Goal: Task Accomplishment & Management: Manage account settings

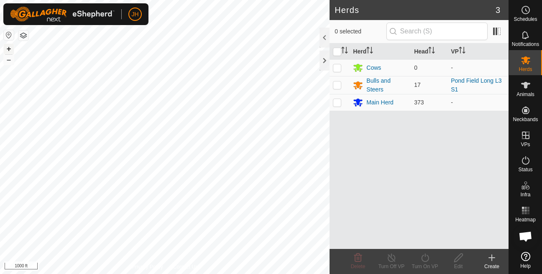
click at [8, 49] on button "+" at bounding box center [9, 49] width 10 height 10
click at [9, 50] on button "+" at bounding box center [9, 49] width 10 height 10
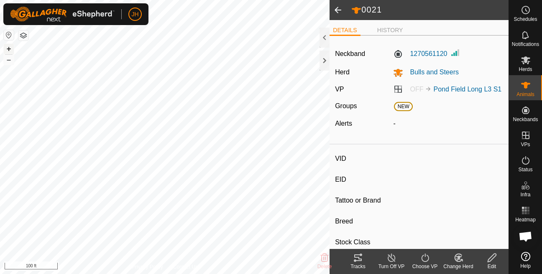
type input "0021"
type input "-"
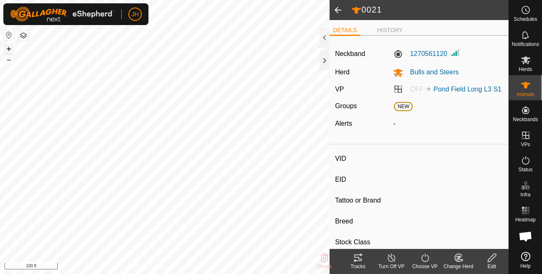
type input "0 kg"
type input "-"
click at [391, 28] on li "HISTORY" at bounding box center [390, 31] width 33 height 10
type input "0003"
type input "-"
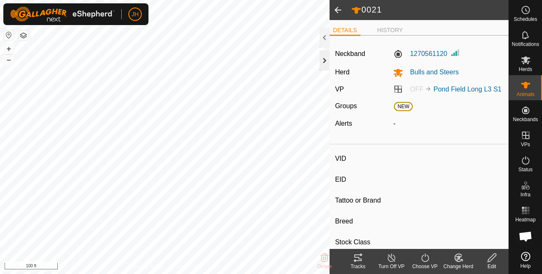
type input "-"
type input "0 kg"
type input "-"
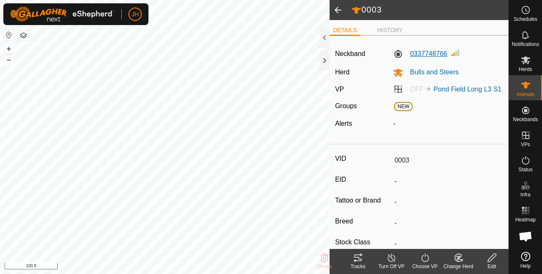
click at [428, 53] on label "0337748766" at bounding box center [420, 54] width 54 height 10
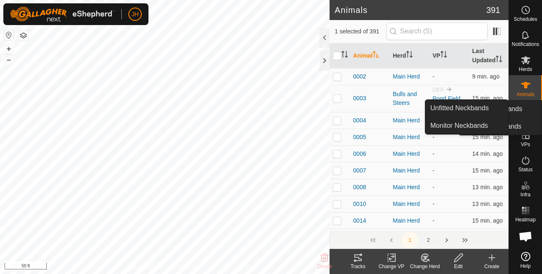
click at [522, 115] on ul "Unfitted Neckbands Monitor Neckbands" at bounding box center [500, 118] width 83 height 34
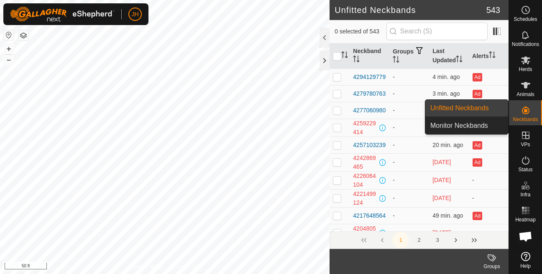
click at [448, 110] on span "Unfitted Neckbands" at bounding box center [459, 108] width 59 height 10
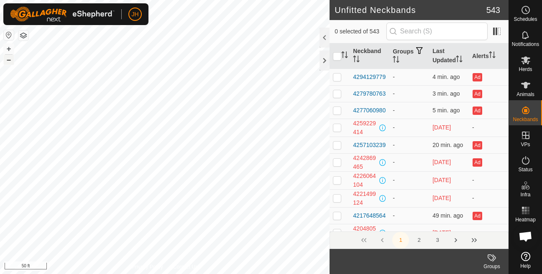
click at [12, 63] on button "–" at bounding box center [9, 60] width 10 height 10
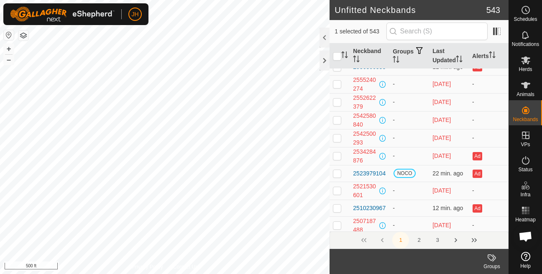
scroll to position [3446, 0]
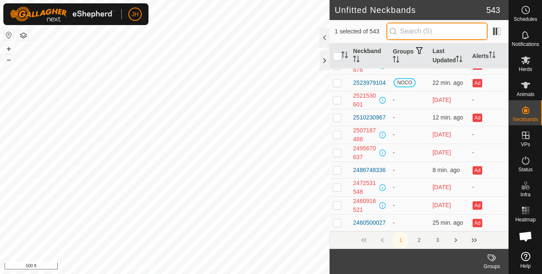
click at [423, 31] on input "text" at bounding box center [436, 32] width 101 height 18
type input "0893"
checkbox input "true"
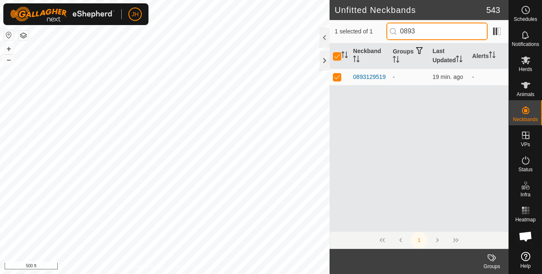
scroll to position [0, 0]
type input "0893"
click at [369, 82] on div "0893129519" at bounding box center [369, 77] width 33 height 9
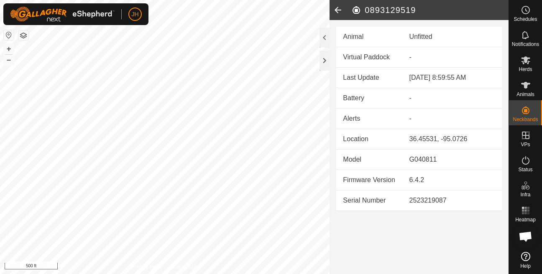
click at [415, 9] on h2 "0893129519" at bounding box center [429, 10] width 157 height 10
copy h2 "0893129519"
click at [526, 90] on es-animals-svg-icon at bounding box center [525, 85] width 15 height 13
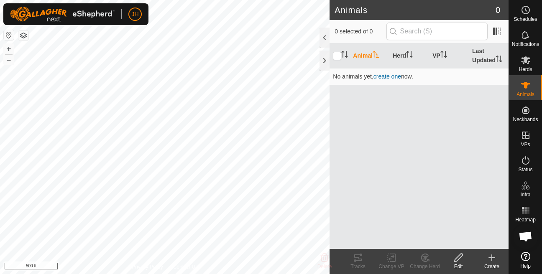
click at [488, 259] on icon at bounding box center [492, 258] width 10 height 10
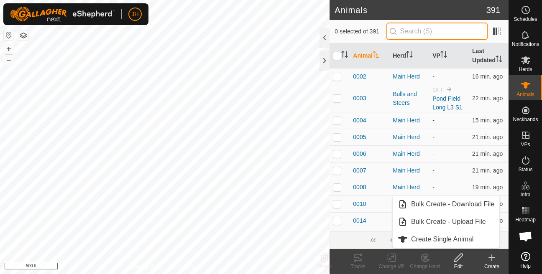
click at [411, 32] on input "text" at bounding box center [436, 32] width 101 height 18
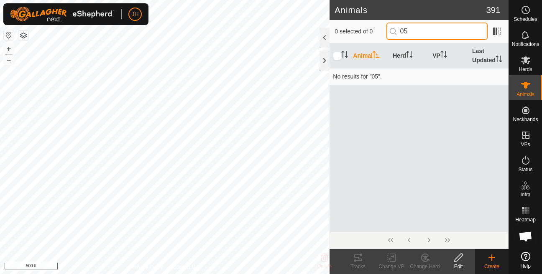
type input "0"
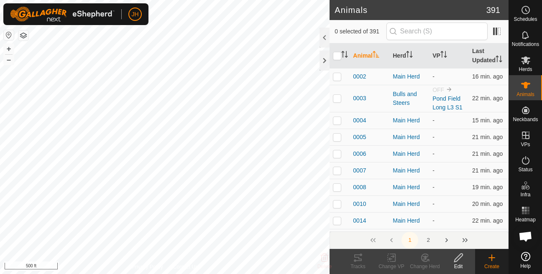
click at [492, 262] on icon at bounding box center [492, 258] width 10 height 10
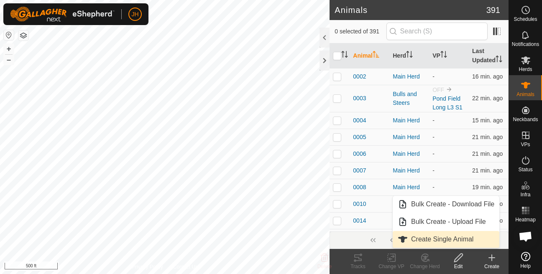
click at [458, 239] on span "Create Single Animal" at bounding box center [442, 240] width 62 height 10
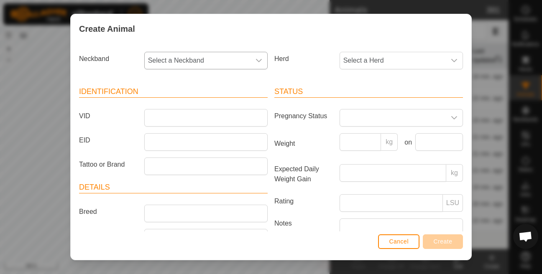
click at [180, 56] on span "Select a Neckband" at bounding box center [198, 60] width 106 height 17
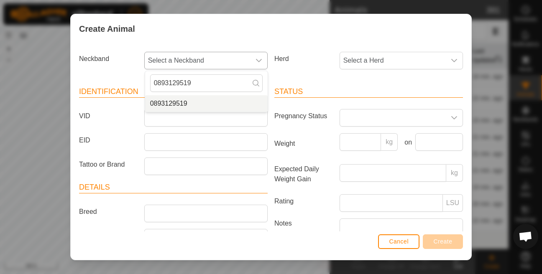
type input "0893129519"
click at [174, 102] on li "0893129519" at bounding box center [206, 103] width 122 height 17
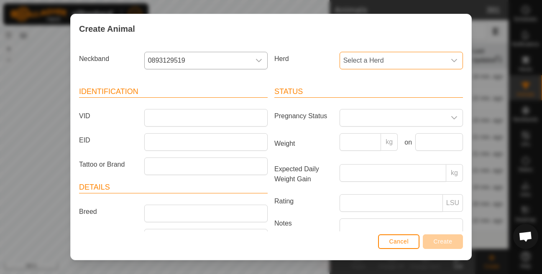
click at [382, 63] on span "Select a Herd" at bounding box center [393, 60] width 106 height 17
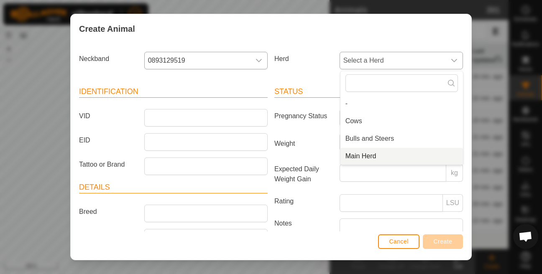
click at [346, 154] on li "Main Herd" at bounding box center [401, 156] width 122 height 17
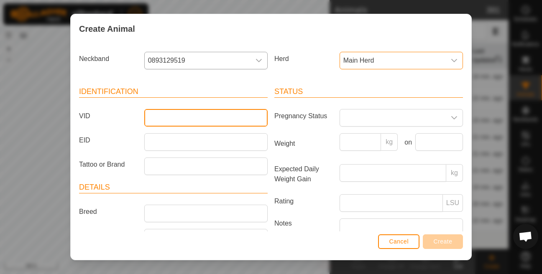
click at [180, 116] on input "VID" at bounding box center [205, 118] width 123 height 18
type input "q-0534"
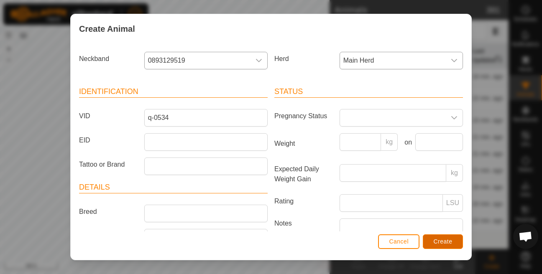
click at [445, 243] on span "Create" at bounding box center [443, 241] width 19 height 7
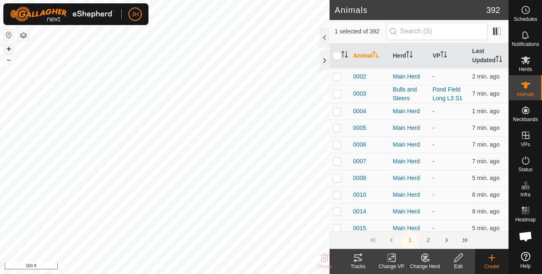
click at [8, 44] on button "+" at bounding box center [9, 49] width 10 height 10
click at [8, 51] on button "+" at bounding box center [9, 49] width 10 height 10
click at [10, 59] on button "–" at bounding box center [9, 60] width 10 height 10
click at [10, 50] on button "+" at bounding box center [9, 49] width 10 height 10
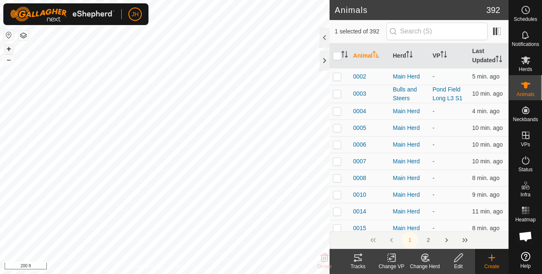
click at [10, 50] on button "+" at bounding box center [9, 49] width 10 height 10
checkbox input "false"
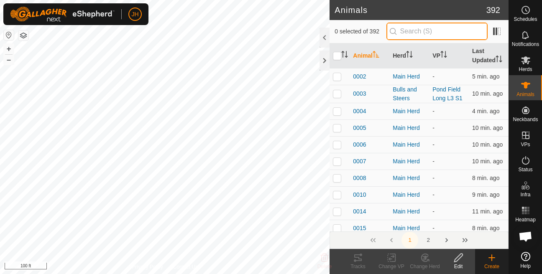
click at [435, 36] on input "text" at bounding box center [436, 32] width 101 height 18
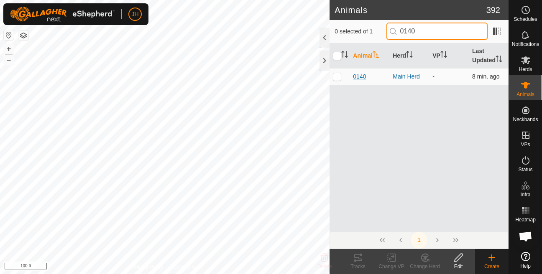
type input "0140"
click at [366, 81] on span "0140" at bounding box center [359, 76] width 13 height 9
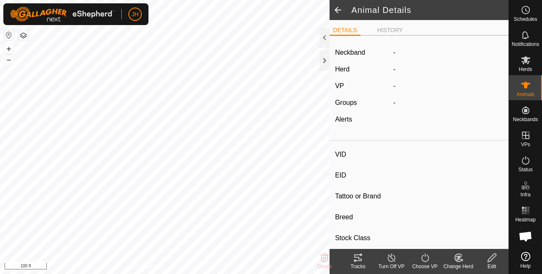
type input "0140"
type input "-"
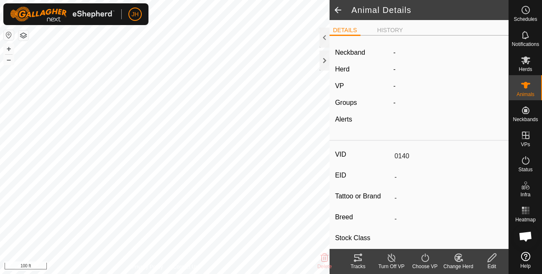
type input "-"
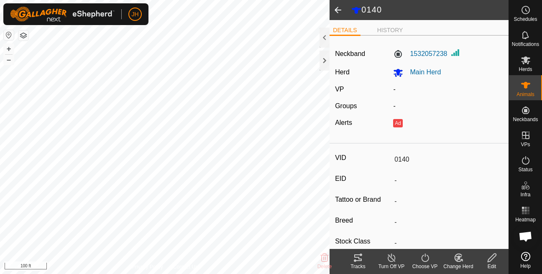
scroll to position [7, 0]
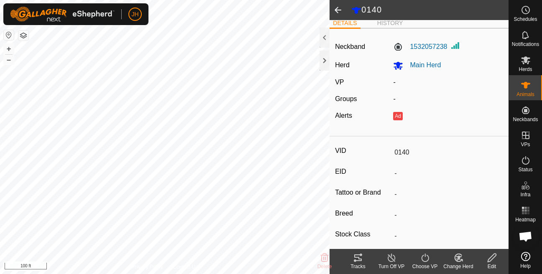
click at [457, 256] on icon at bounding box center [458, 258] width 10 height 10
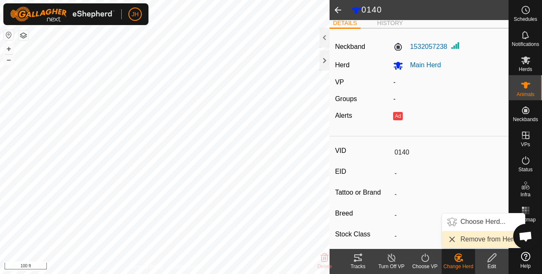
click at [470, 241] on link "Remove from Herd" at bounding box center [483, 239] width 83 height 17
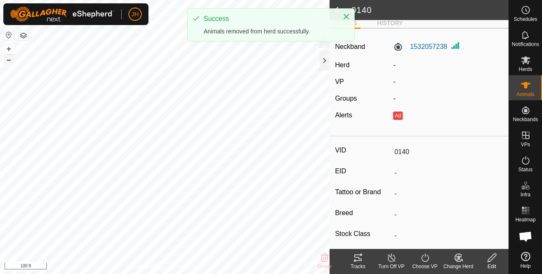
click at [7, 61] on button "–" at bounding box center [9, 60] width 10 height 10
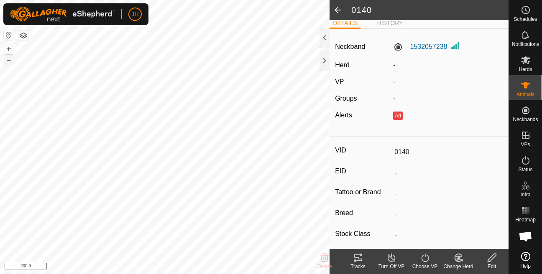
click at [7, 61] on button "–" at bounding box center [9, 60] width 10 height 10
click at [8, 47] on button "+" at bounding box center [9, 49] width 10 height 10
click at [12, 60] on button "–" at bounding box center [9, 60] width 10 height 10
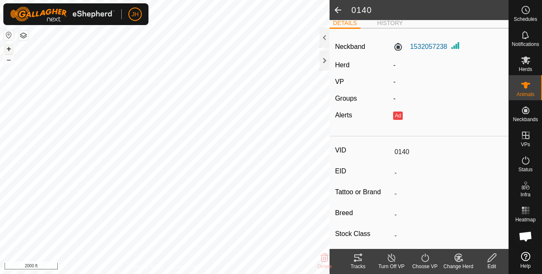
click at [11, 52] on button "+" at bounding box center [9, 49] width 10 height 10
click at [9, 49] on button "+" at bounding box center [9, 49] width 10 height 10
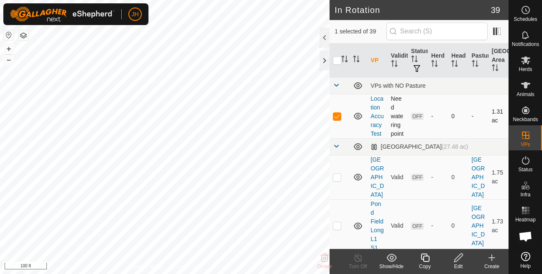
click at [338, 120] on p-checkbox at bounding box center [337, 116] width 8 height 7
checkbox input "false"
